Goal: Information Seeking & Learning: Find specific fact

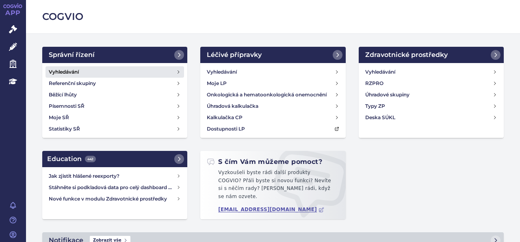
click at [60, 70] on h4 "Vyhledávání" at bounding box center [64, 72] width 30 height 8
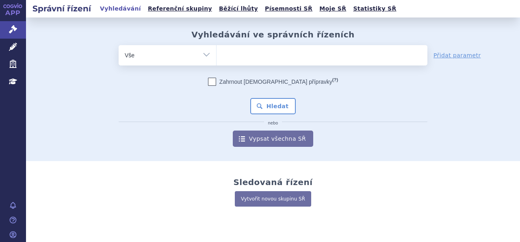
click at [222, 53] on input "search" at bounding box center [224, 54] width 4 height 10
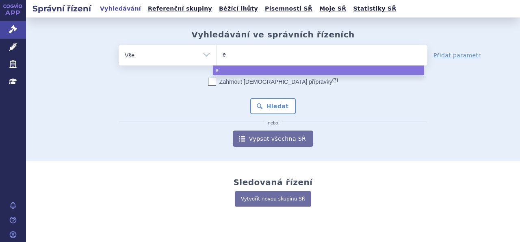
type input "en"
type input "enb"
type input "enbr"
type input "enbre"
type input "[MEDICAL_DATA]"
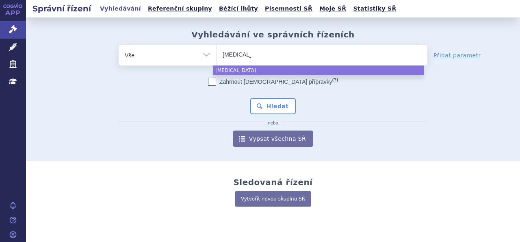
select select "enbrel"
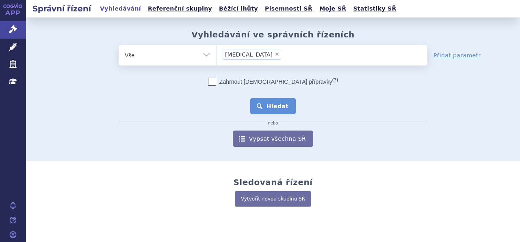
click at [261, 100] on button "Hledat" at bounding box center [273, 106] width 46 height 16
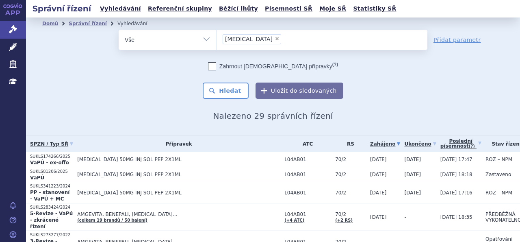
scroll to position [37, 0]
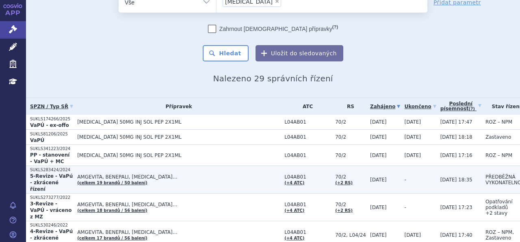
click at [113, 174] on span "AMGEVITA, BENEPALI, [MEDICAL_DATA]…" at bounding box center [178, 177] width 203 height 6
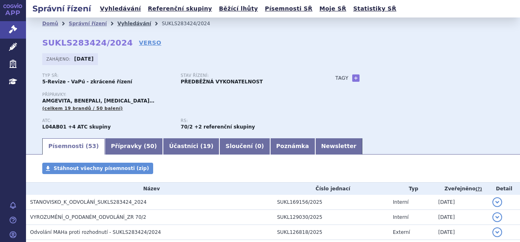
click at [124, 24] on link "Vyhledávání" at bounding box center [134, 24] width 34 height 6
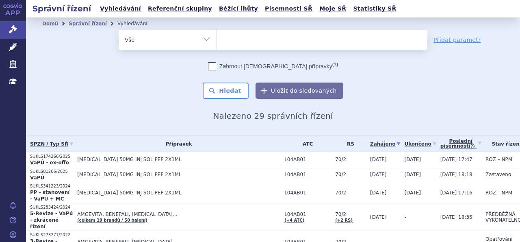
select select
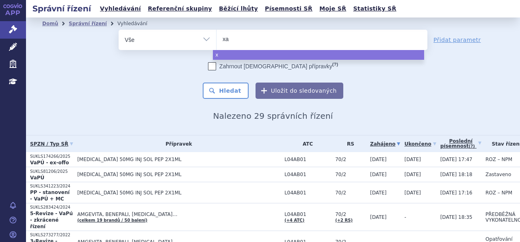
type input "xar"
type input "xare"
type input "xarel"
type input "xarelt"
type input "xarelto"
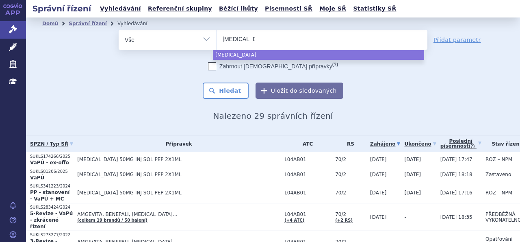
select select "xarelto"
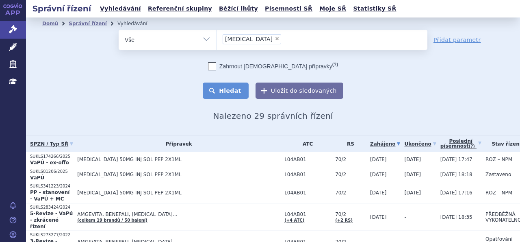
click at [227, 92] on button "Hledat" at bounding box center [226, 90] width 46 height 16
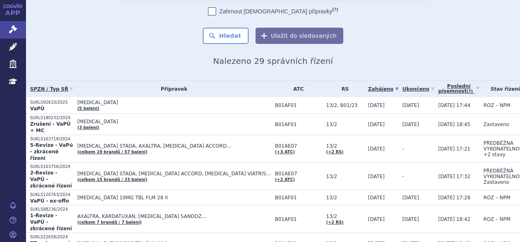
scroll to position [56, 0]
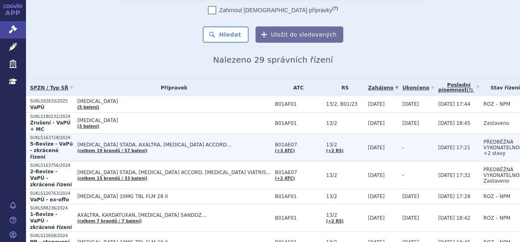
click at [97, 148] on link "(celkem 19 brandů / 57 balení)" at bounding box center [112, 150] width 70 height 4
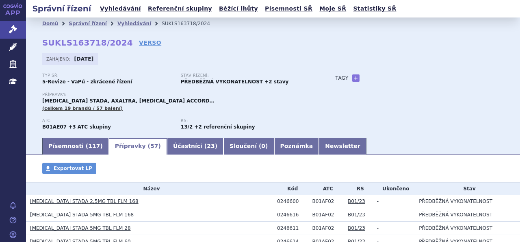
click at [116, 147] on link "Přípravky ( 57 )" at bounding box center [138, 146] width 58 height 16
click at [66, 146] on link "Písemnosti ( 117 )" at bounding box center [75, 146] width 67 height 16
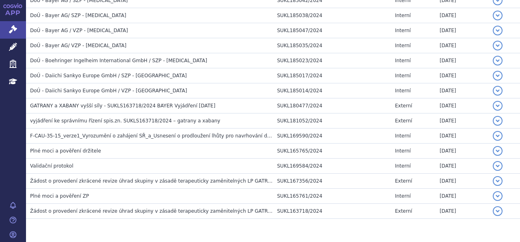
scroll to position [1743, 0]
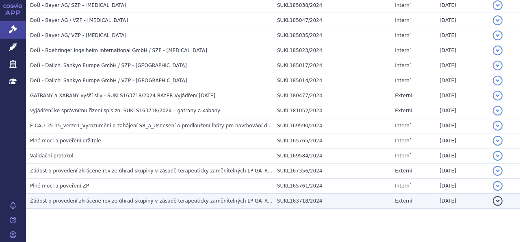
click at [140, 198] on span "Žádost o provedení zkrácené revize úhrad skupiny v zásadě terapeuticky zaměnite…" at bounding box center [178, 201] width 297 height 6
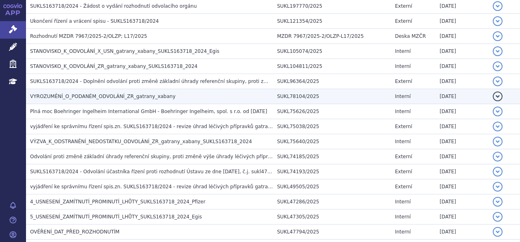
scroll to position [212, 0]
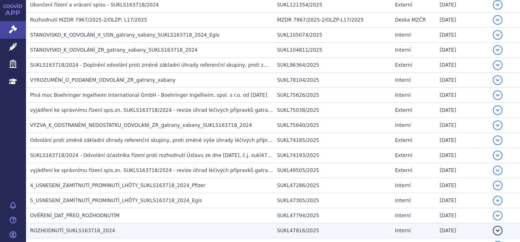
click at [106, 229] on h3 "ROZHODNUTÍ_SUKLS163718_2024" at bounding box center [151, 230] width 243 height 8
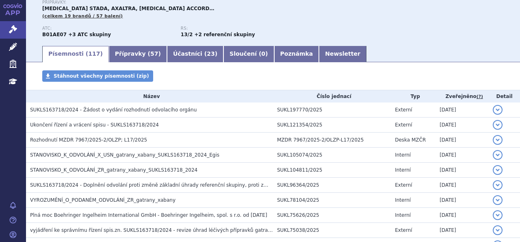
scroll to position [0, 0]
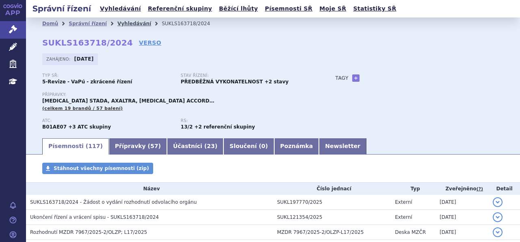
click at [123, 23] on link "Vyhledávání" at bounding box center [134, 24] width 34 height 6
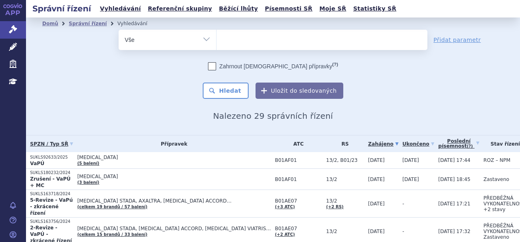
select select
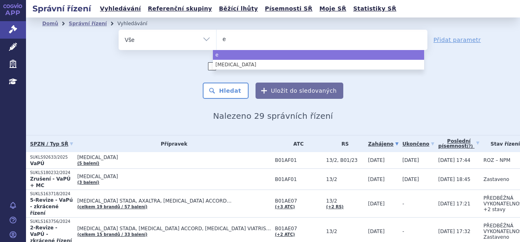
type input "en"
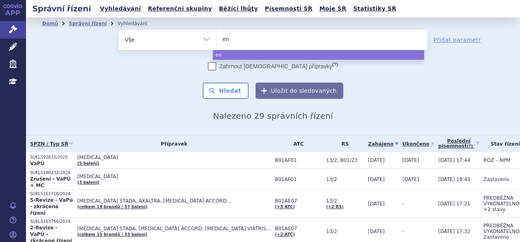
type input "enb"
type input "enbre"
type input "[MEDICAL_DATA]"
select select "[MEDICAL_DATA]"
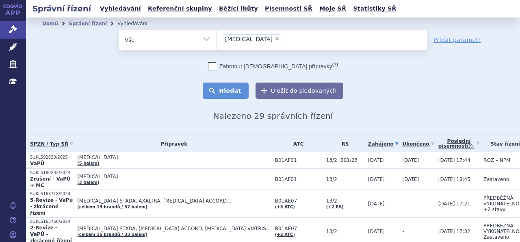
click at [232, 87] on button "Hledat" at bounding box center [226, 90] width 46 height 16
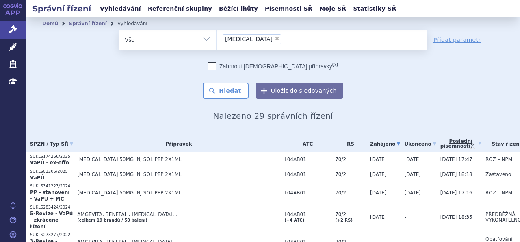
click at [39, 216] on strong "5-Revize - VaPú - zkrácené řízení" at bounding box center [51, 219] width 43 height 19
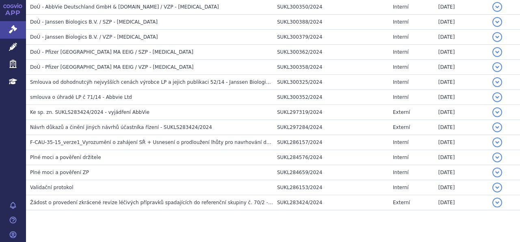
scroll to position [791, 0]
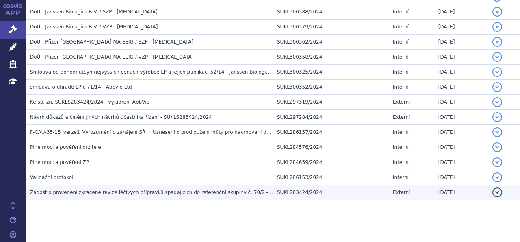
click at [119, 189] on span "Žádost o provedení zkrácené revize léčivých přípravků spadajících do referenční…" at bounding box center [281, 192] width 502 height 6
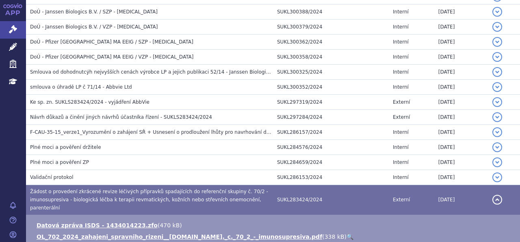
scroll to position [817, 0]
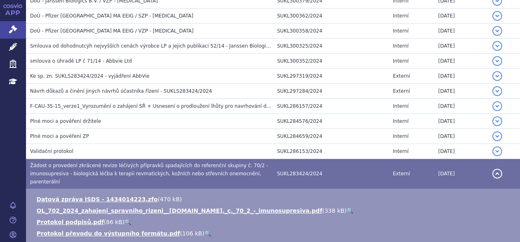
click at [346, 207] on link "🔍" at bounding box center [349, 210] width 7 height 6
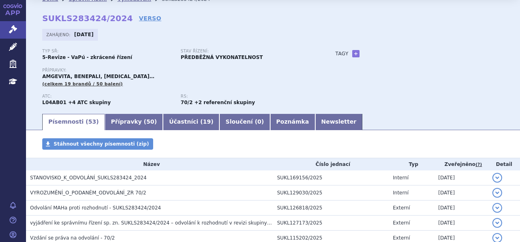
scroll to position [0, 0]
